Goal: Task Accomplishment & Management: Use online tool/utility

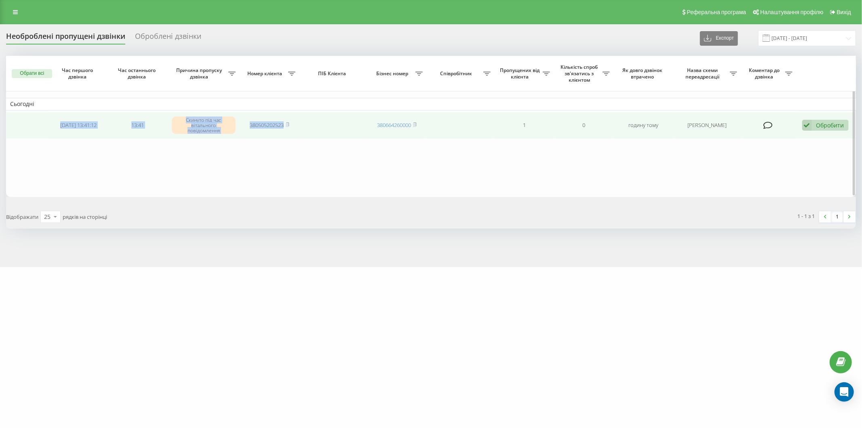
drag, startPoint x: 46, startPoint y: 124, endPoint x: 334, endPoint y: 127, distance: 288.3
click at [334, 127] on tr "2025-09-22 13:41:12 13:41 Скинуто під час вітального повідомлення 380505202523 …" at bounding box center [431, 125] width 850 height 27
copy tr "2025-09-22 13:41:12 13:41 Скинуто під час вітального повідомлення 380505202523"
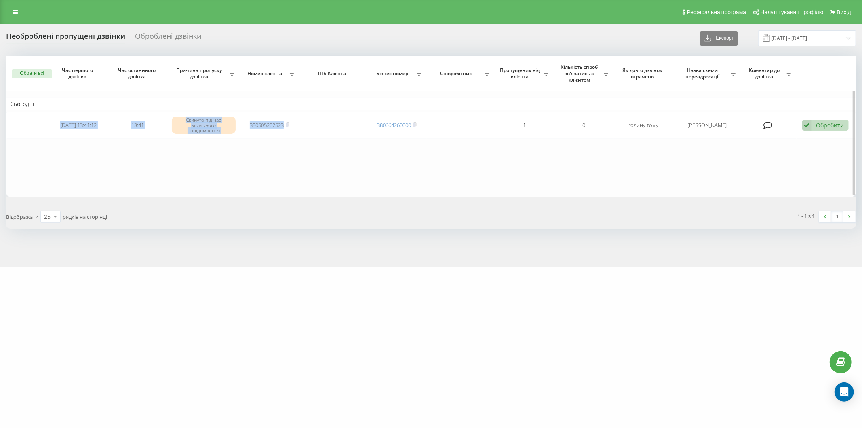
drag, startPoint x: 159, startPoint y: 169, endPoint x: 159, endPoint y: 143, distance: 25.9
click at [159, 169] on table "Сьогодні 2025-09-22 13:41:12 13:41 Скинуто під час вітального повідомлення 3805…" at bounding box center [431, 126] width 850 height 141
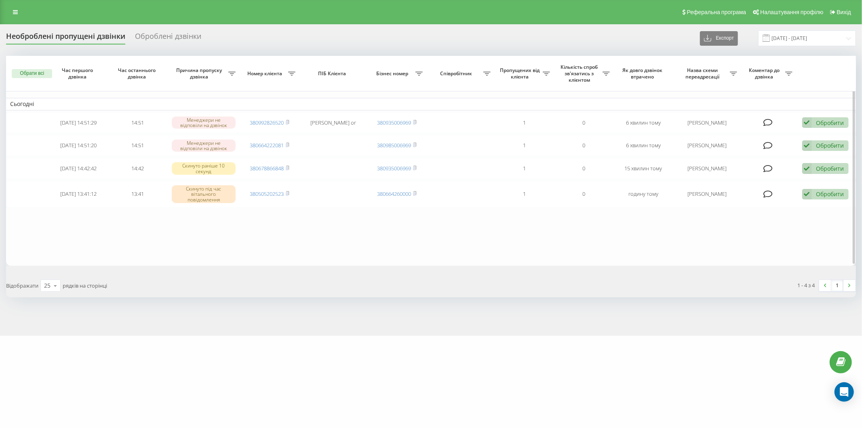
click at [147, 230] on table "Сьогодні [DATE] 14:51:29 14:51 Менеджери не відповіли на дзвінок 380992826520 […" at bounding box center [431, 161] width 850 height 210
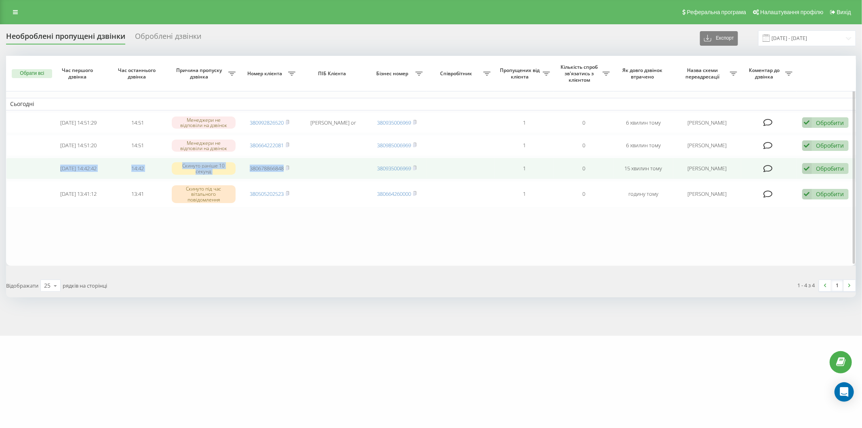
drag, startPoint x: 53, startPoint y: 166, endPoint x: 301, endPoint y: 175, distance: 247.6
click at [301, 175] on tr "2025-09-22 14:42:42 14:42 Скинуто раніше 10 секунд 380678866848 380935006969 1 …" at bounding box center [431, 168] width 850 height 21
copy tr "2025-09-22 14:42:42 14:42 Скинуто раніше 10 секунд 380678866848"
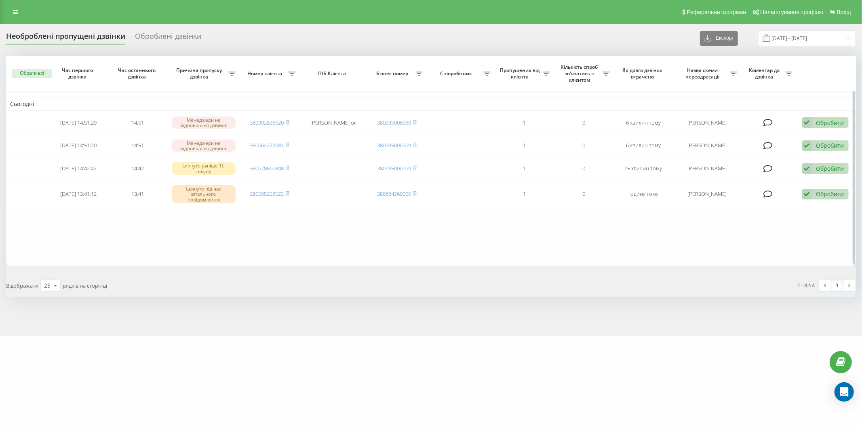
click at [118, 230] on table "Сьогодні 2025-09-22 14:51:29 14:51 Менеджери не відповіли на дзвінок 3809928265…" at bounding box center [431, 161] width 850 height 210
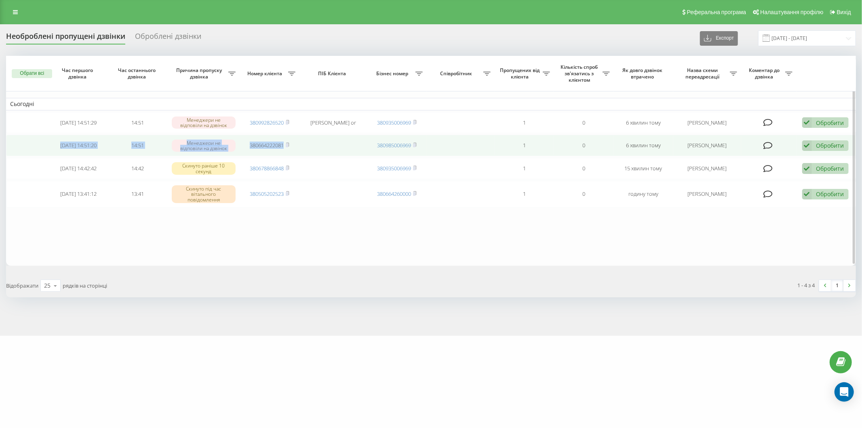
drag, startPoint x: 53, startPoint y: 143, endPoint x: 315, endPoint y: 145, distance: 262.8
click at [315, 145] on tr "2025-09-22 14:51:20 14:51 Менеджери не відповіли на дзвінок 380664222081 380985…" at bounding box center [431, 145] width 850 height 21
copy tr "2025-09-22 14:51:20 14:51 Менеджери не відповіли на дзвінок 380664222081"
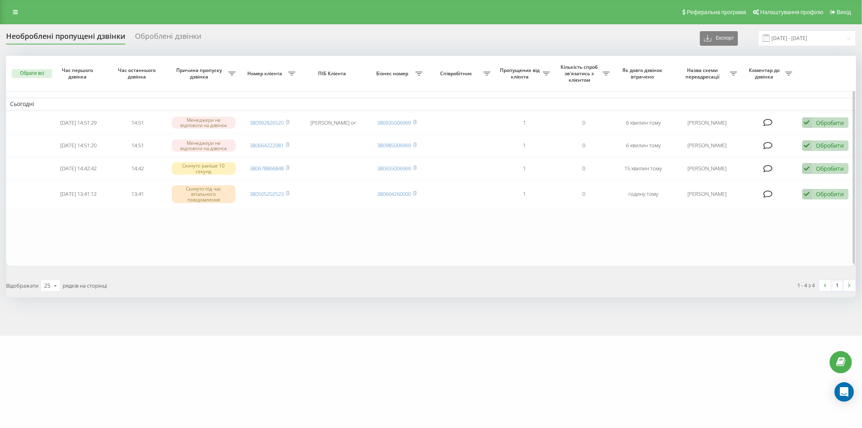
click at [108, 248] on table "Сьогодні 2025-09-22 14:51:29 14:51 Менеджери не відповіли на дзвінок 3809928265…" at bounding box center [431, 161] width 850 height 210
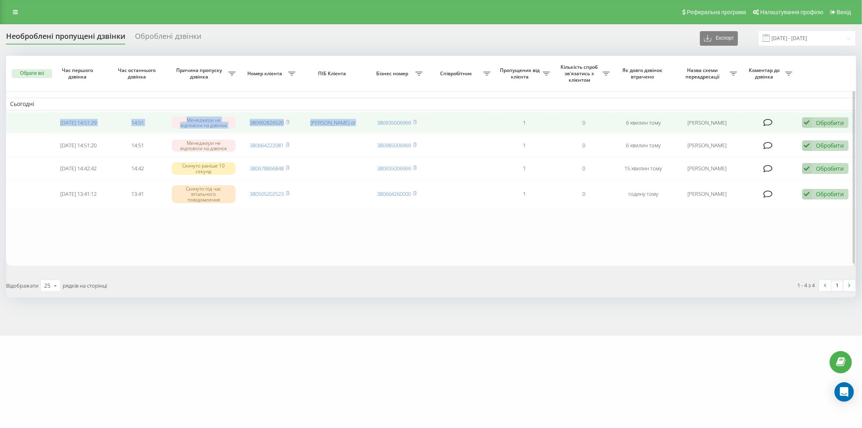
drag, startPoint x: 50, startPoint y: 120, endPoint x: 366, endPoint y: 126, distance: 316.6
click at [366, 126] on tr "2025-09-22 14:51:29 14:51 Менеджери не відповіли на дзвінок 380992826520 Николи…" at bounding box center [431, 122] width 850 height 21
copy tr "2025-09-22 14:51:29 14:51 Менеджери не відповіли на дзвінок 380992826520 Николи…"
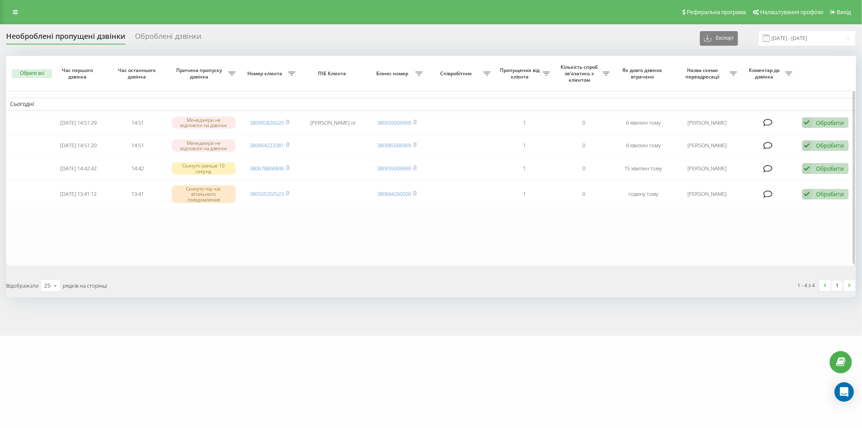
click at [182, 230] on table "Сьогодні 2025-09-22 14:51:29 14:51 Менеджери не відповіли на дзвінок 3809928265…" at bounding box center [431, 161] width 850 height 210
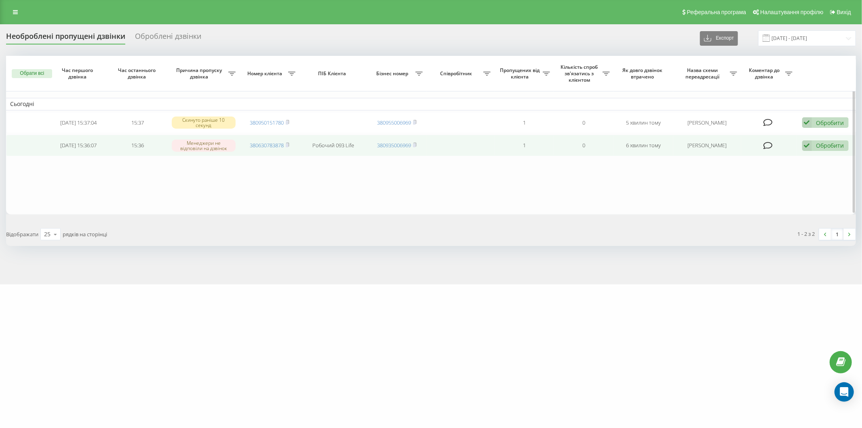
click at [837, 143] on div "Обробити" at bounding box center [831, 146] width 28 height 8
click at [794, 174] on span "Зв'язався з клієнтом за допомогою іншого каналу" at bounding box center [773, 173] width 138 height 8
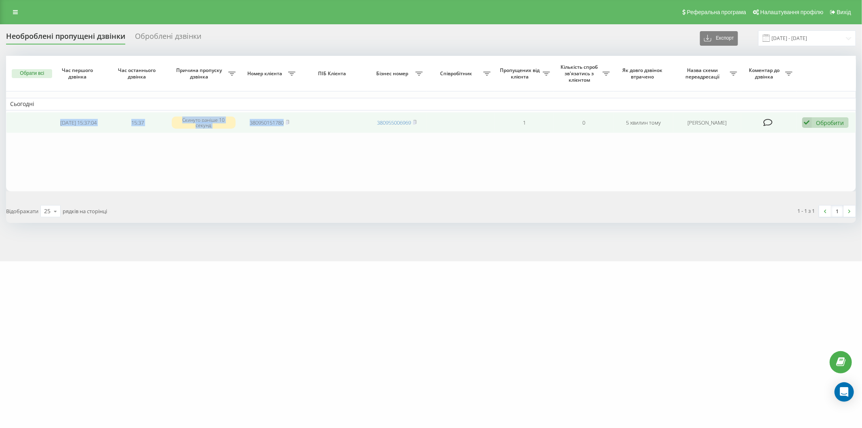
drag, startPoint x: 51, startPoint y: 120, endPoint x: 309, endPoint y: 131, distance: 258.6
click at [309, 131] on tr "2025-09-22 15:37:04 15:37 Скинуто раніше 10 секунд 380950151780 380955006969 1 …" at bounding box center [431, 122] width 850 height 21
copy tr "2025-09-22 15:37:04 15:37 Скинуто раніше 10 секунд 380950151780"
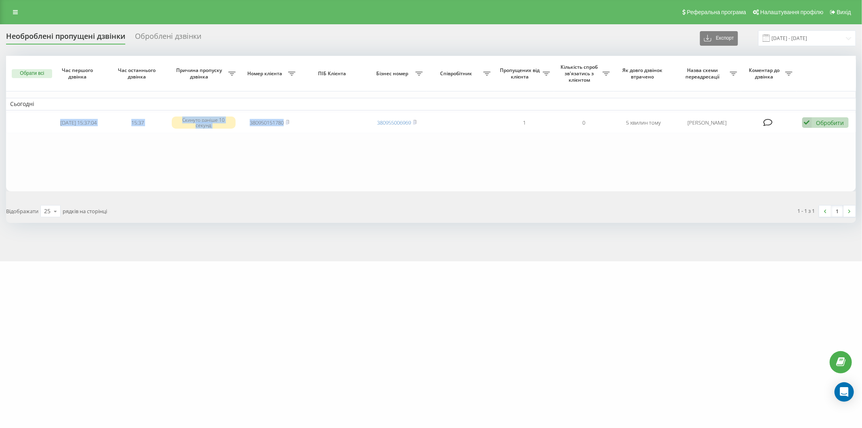
click at [169, 151] on table "Сьогодні 2025-09-22 15:37:04 15:37 Скинуто раніше 10 секунд 380950151780 380955…" at bounding box center [431, 123] width 850 height 135
